Goal: Book appointment/travel/reservation

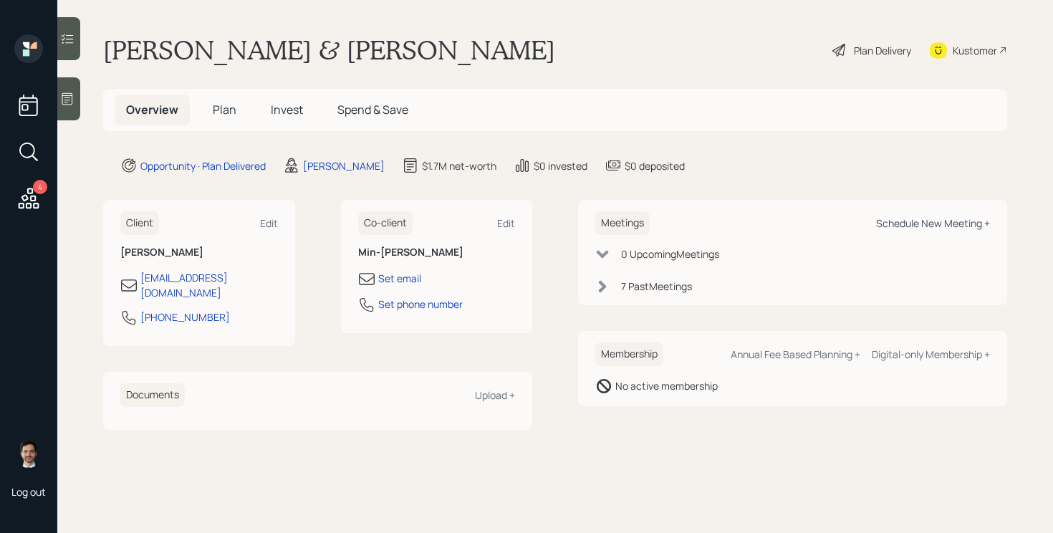
click at [904, 226] on div "Schedule New Meeting +" at bounding box center [933, 223] width 114 height 14
select select "ef6b64e1-8f62-4a74-b865-a7df4b35b836"
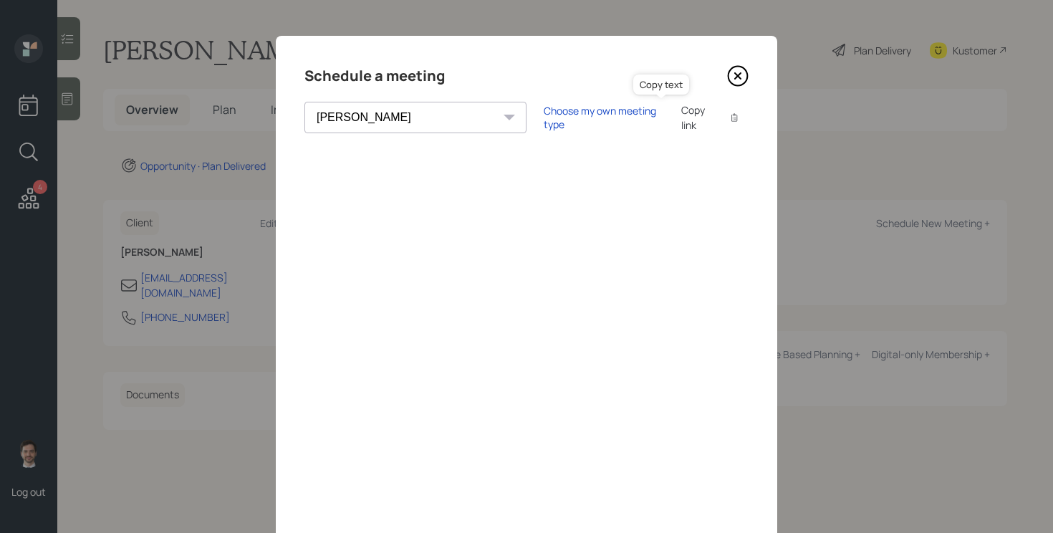
click at [730, 117] on icon at bounding box center [734, 117] width 9 height 9
click at [736, 74] on icon at bounding box center [738, 76] width 6 height 6
